Goal: Transaction & Acquisition: Book appointment/travel/reservation

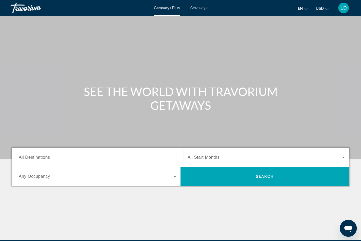
click at [196, 8] on span "Getaways" at bounding box center [198, 8] width 17 height 4
click at [34, 158] on span "All Destinations" at bounding box center [34, 157] width 31 height 4
click at [34, 158] on input "Destination All Destinations" at bounding box center [97, 157] width 157 height 6
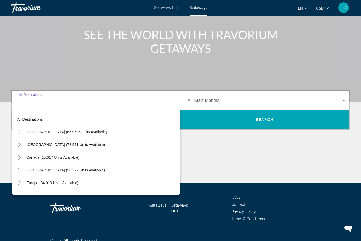
scroll to position [64, 0]
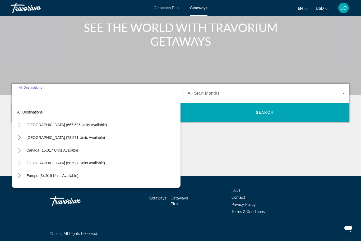
click at [18, 138] on icon "Toggle Mexico (73,571 units available)" at bounding box center [19, 137] width 5 height 5
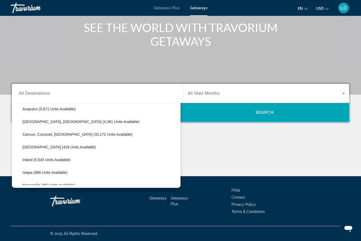
scroll to position [58, 0]
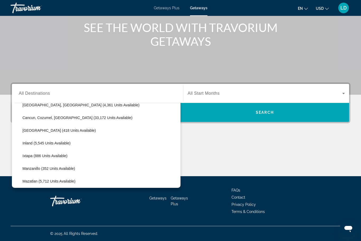
click at [52, 118] on span "Cancun, Cozumel, [GEOGRAPHIC_DATA] (33,172 units available)" at bounding box center [77, 117] width 110 height 4
type input "**********"
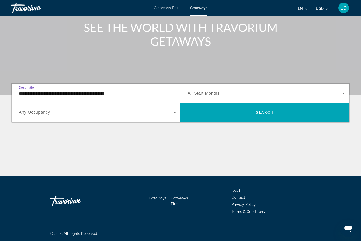
click at [210, 92] on span "All Start Months" at bounding box center [204, 93] width 32 height 4
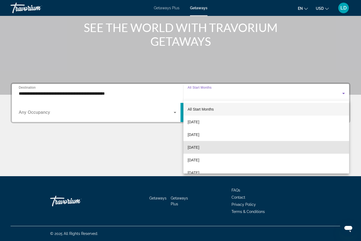
click at [196, 147] on span "[DATE]" at bounding box center [194, 147] width 12 height 6
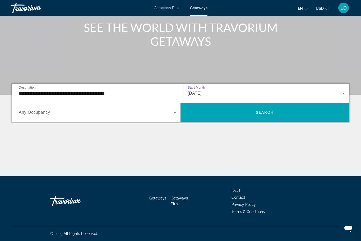
click at [174, 113] on icon "Search widget" at bounding box center [175, 112] width 6 height 6
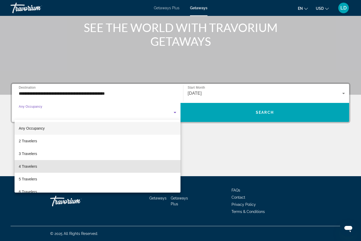
click at [25, 165] on span "4 Travelers" at bounding box center [28, 166] width 18 height 6
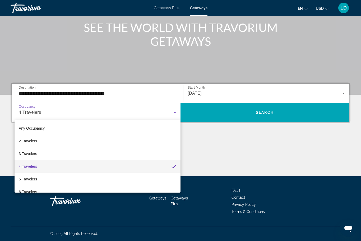
click at [253, 109] on span "Search widget" at bounding box center [264, 112] width 169 height 13
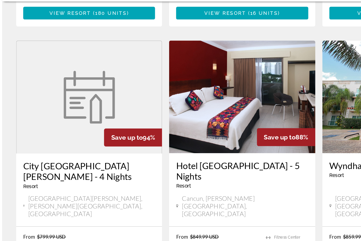
scroll to position [220, 0]
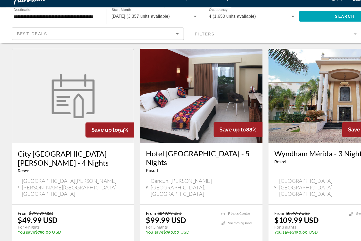
click at [54, 230] on span "View Resort" at bounding box center [53, 232] width 31 height 4
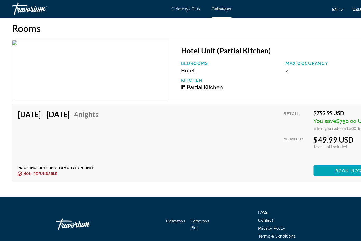
scroll to position [910, 0]
click at [298, 157] on span "Main content" at bounding box center [313, 152] width 64 height 13
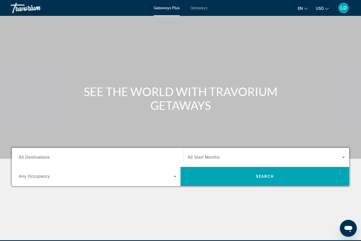
click at [200, 10] on span "Getaways" at bounding box center [198, 8] width 17 height 4
click at [32, 156] on span "All Destinations" at bounding box center [34, 157] width 31 height 4
click at [32, 156] on input "Destination All Destinations" at bounding box center [97, 157] width 157 height 6
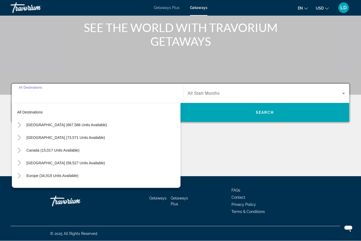
scroll to position [64, 0]
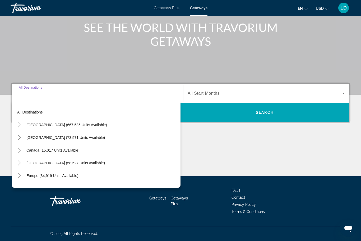
click at [37, 163] on span "[GEOGRAPHIC_DATA] (58,527 units available)" at bounding box center [65, 163] width 78 height 4
type input "**********"
